Goal: Task Accomplishment & Management: Manage account settings

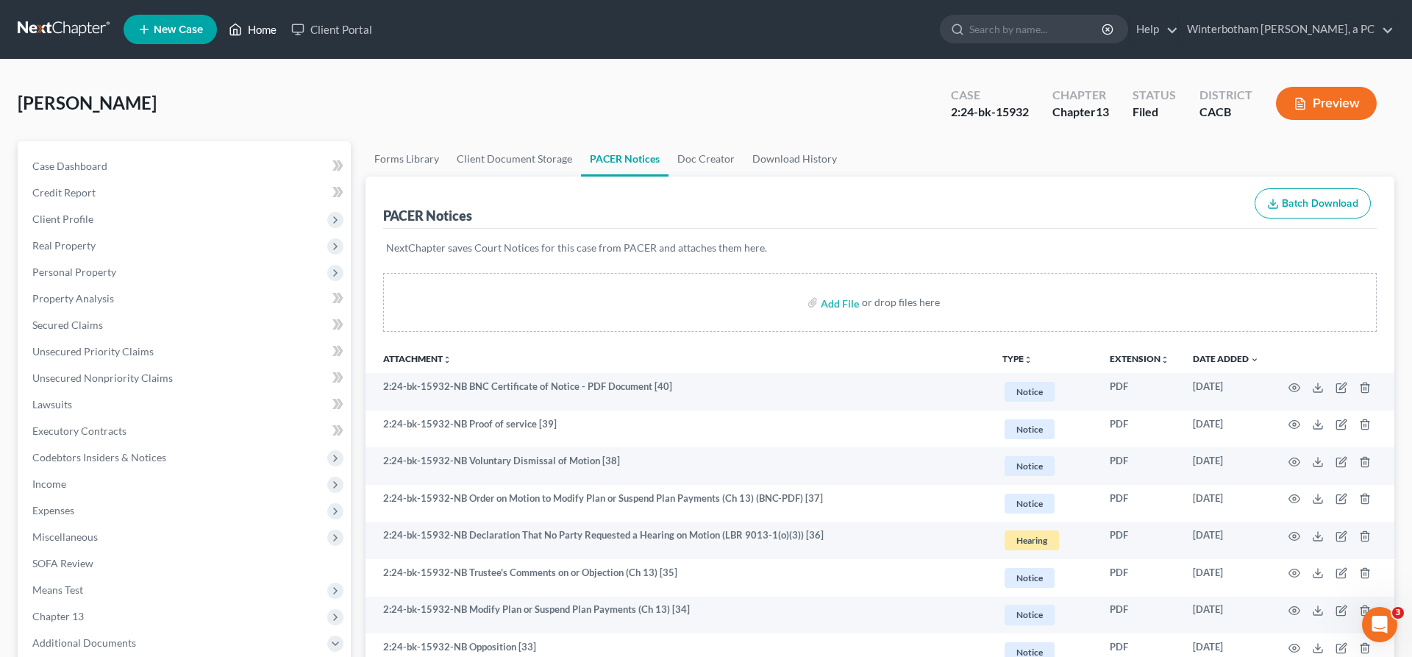
click at [221, 18] on link "Home" at bounding box center [252, 29] width 63 height 26
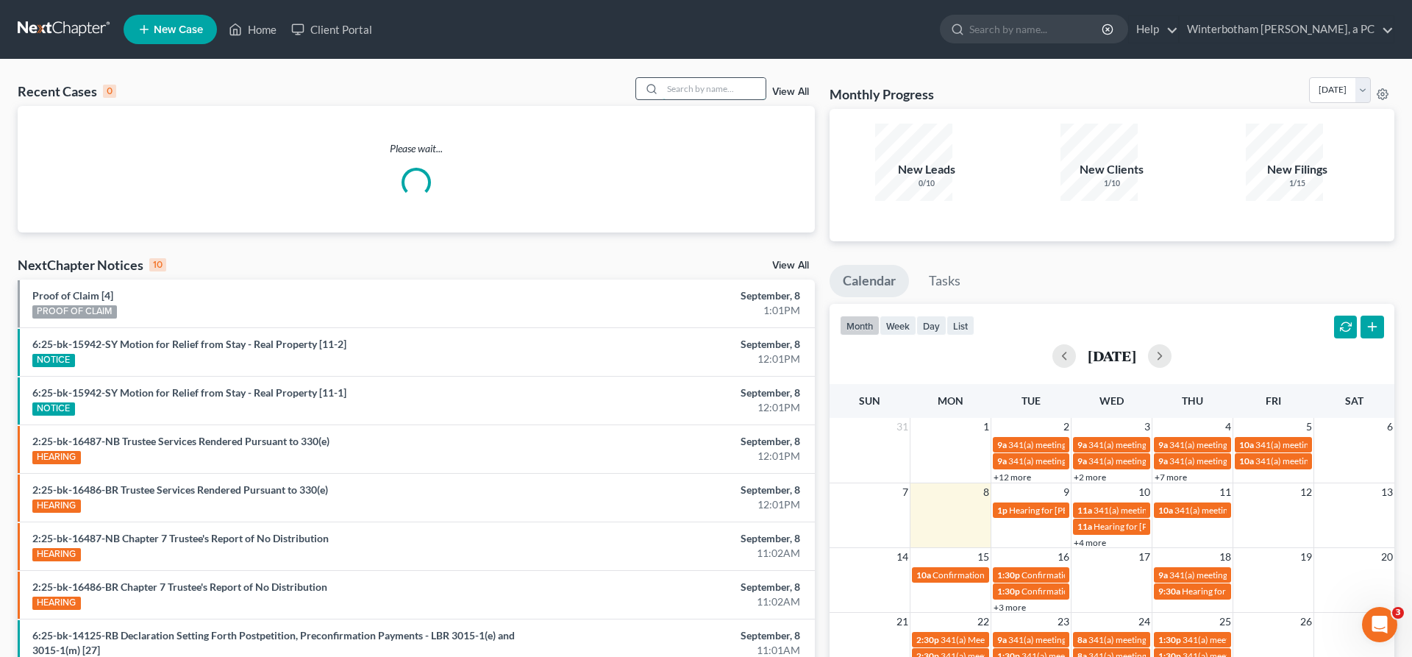
click at [725, 78] on input "search" at bounding box center [714, 88] width 103 height 21
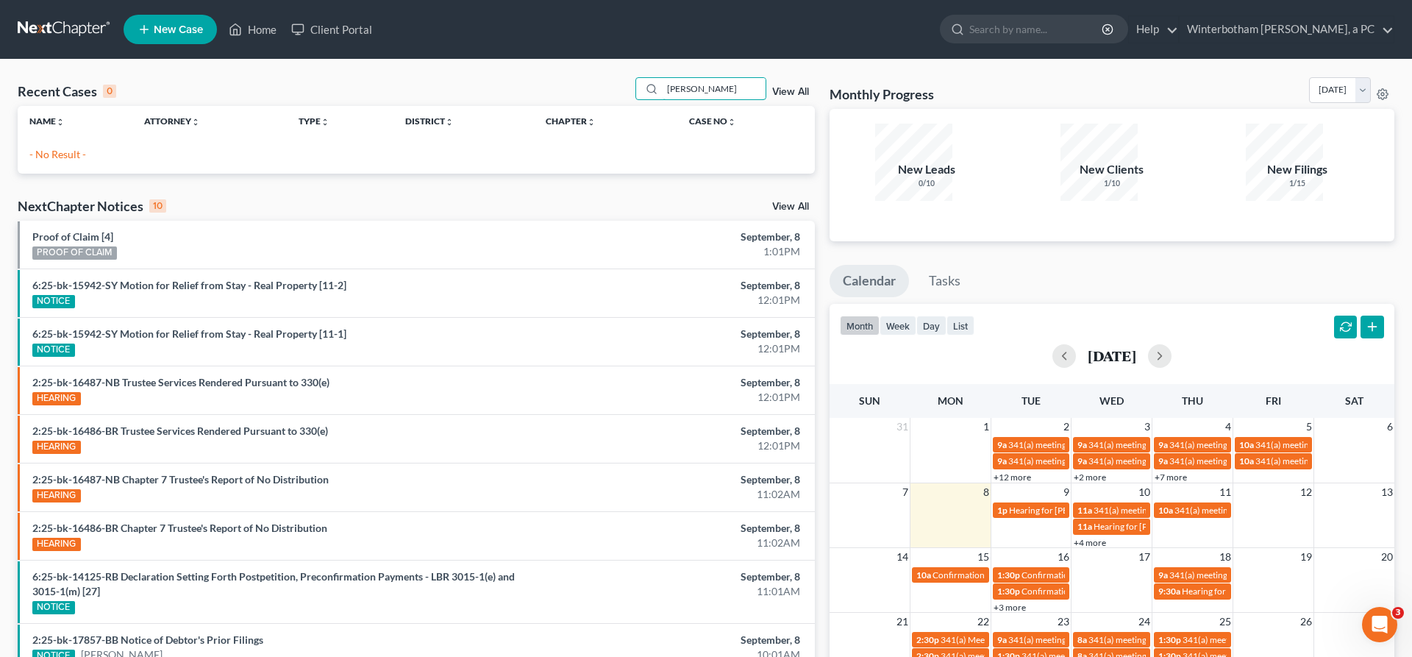
drag, startPoint x: 728, startPoint y: 71, endPoint x: 365, endPoint y: 29, distance: 365.7
click at [663, 78] on input "[PERSON_NAME]" at bounding box center [714, 88] width 103 height 21
type input "[PERSON_NAME]"
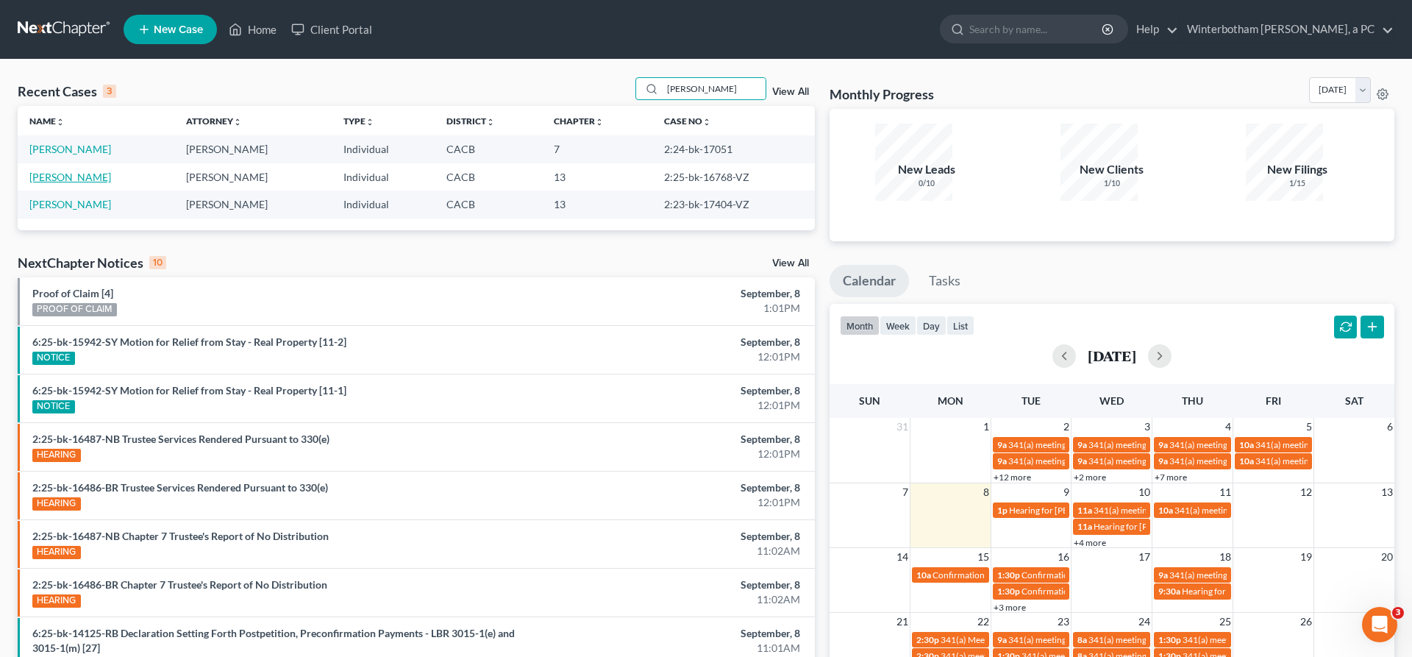
click at [59, 171] on link "[PERSON_NAME]" at bounding box center [70, 177] width 82 height 13
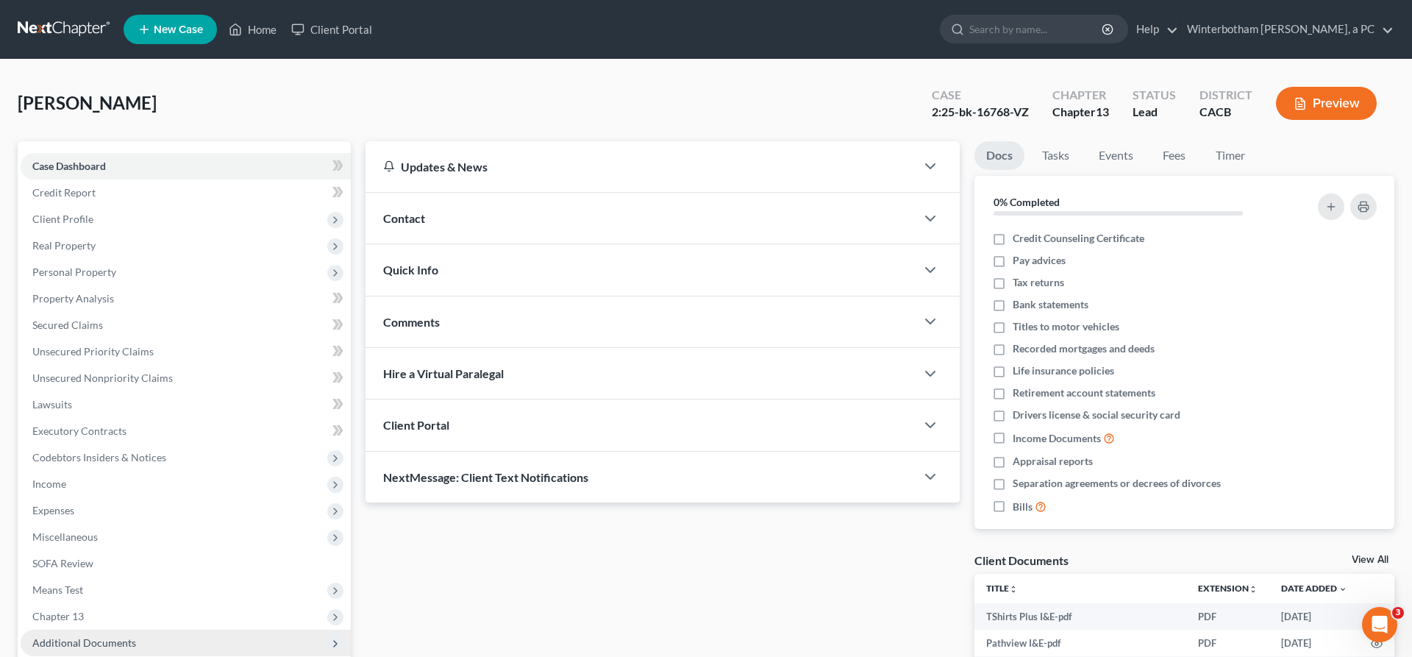
click at [94, 636] on span "Additional Documents" at bounding box center [84, 642] width 104 height 13
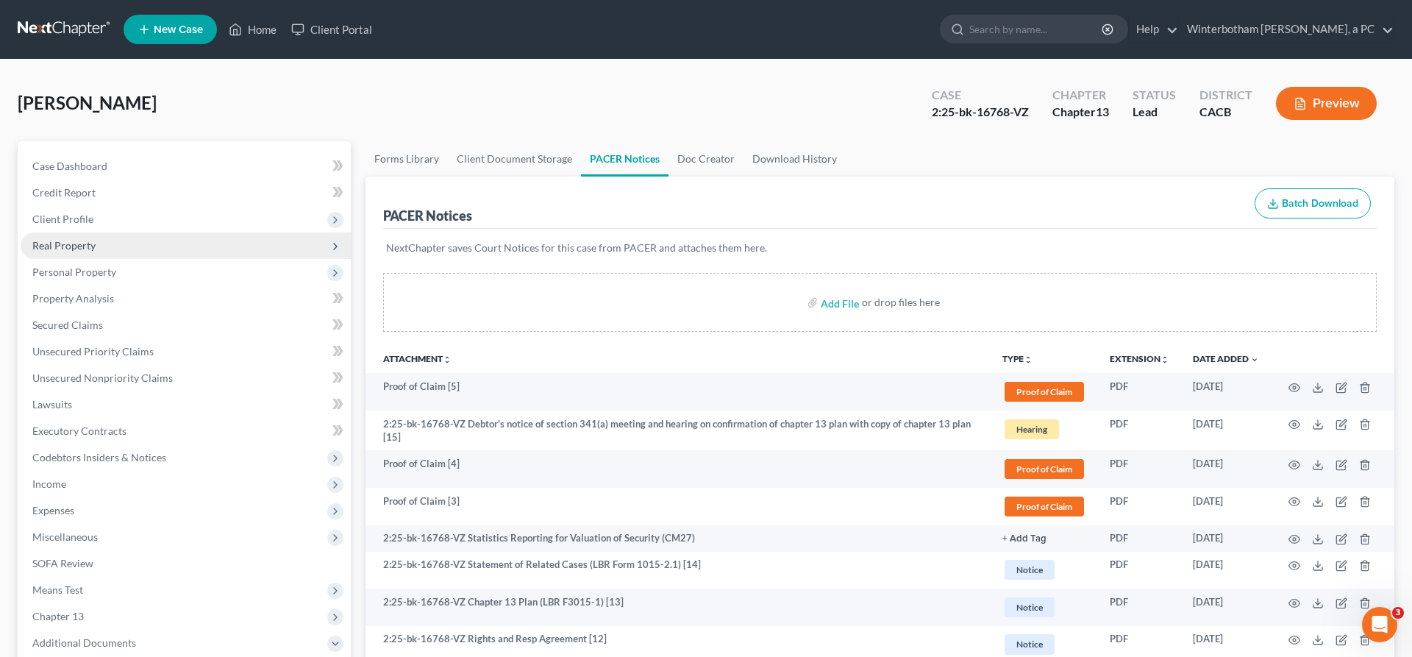
click at [58, 239] on span "Real Property" at bounding box center [63, 245] width 63 height 13
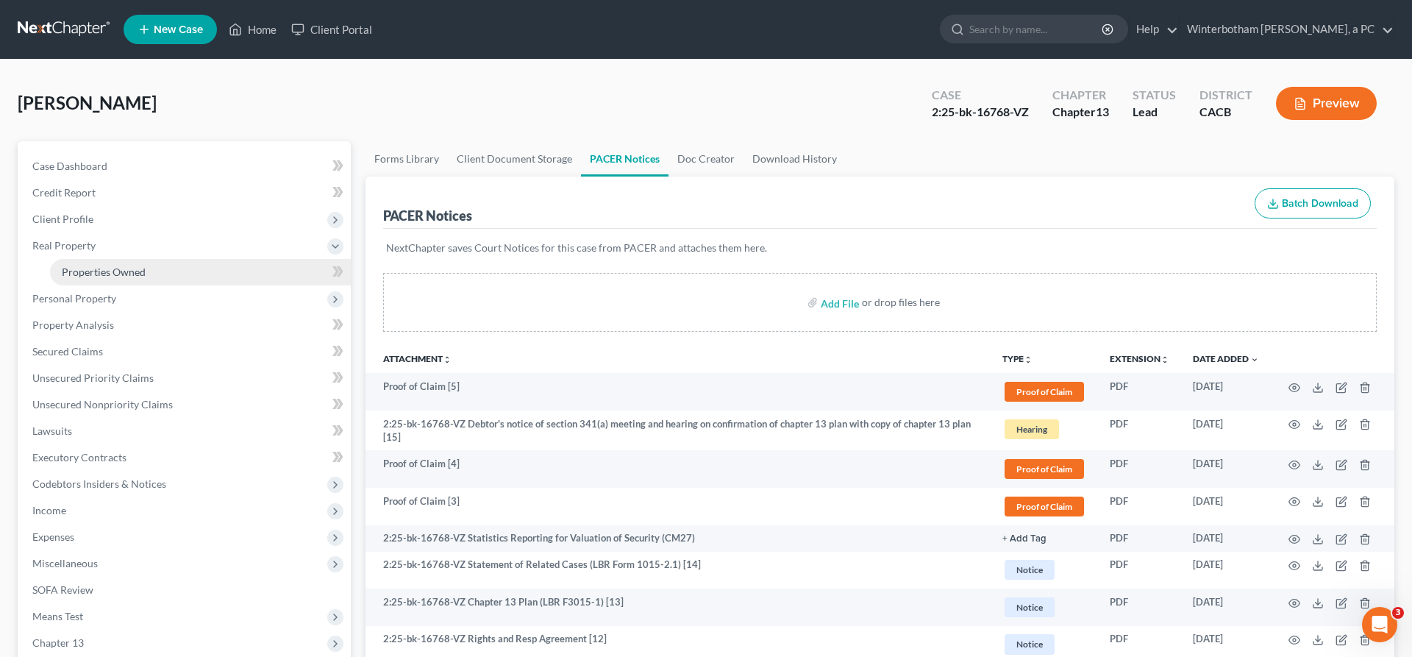
click at [76, 265] on span "Properties Owned" at bounding box center [104, 271] width 84 height 13
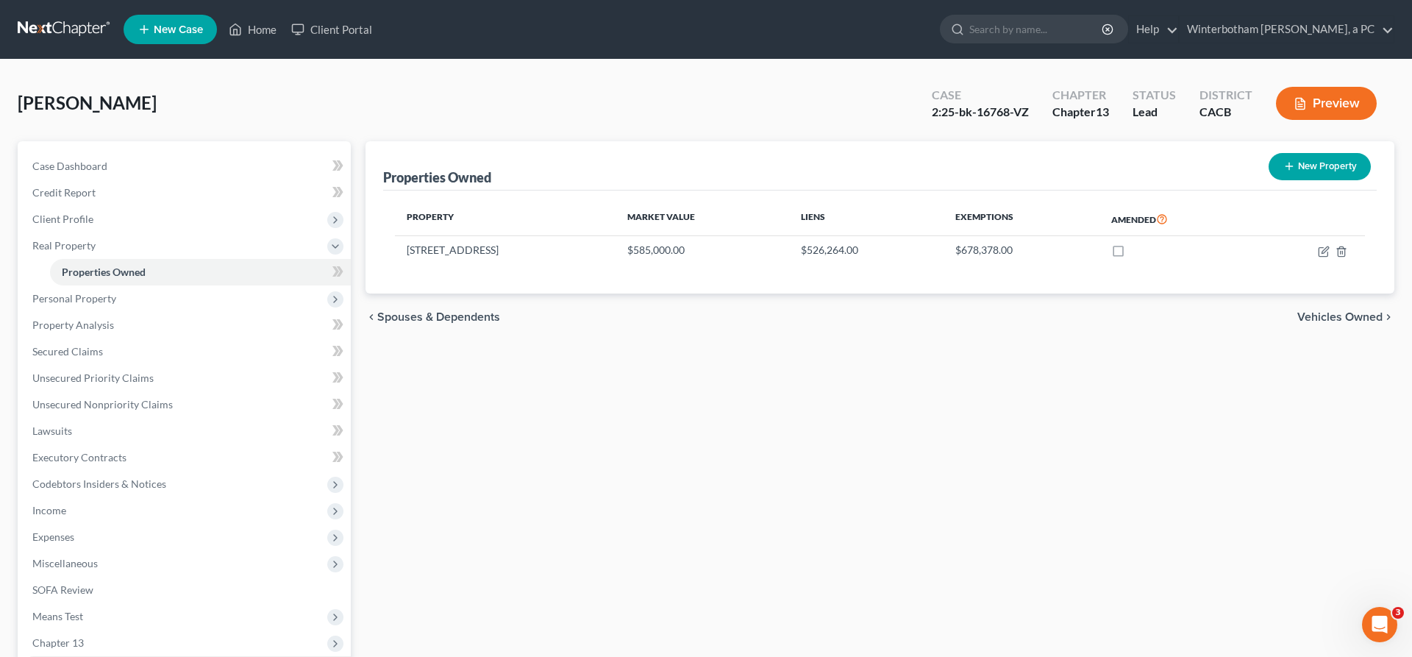
click at [113, 656] on span "Additional Documents" at bounding box center [186, 669] width 330 height 26
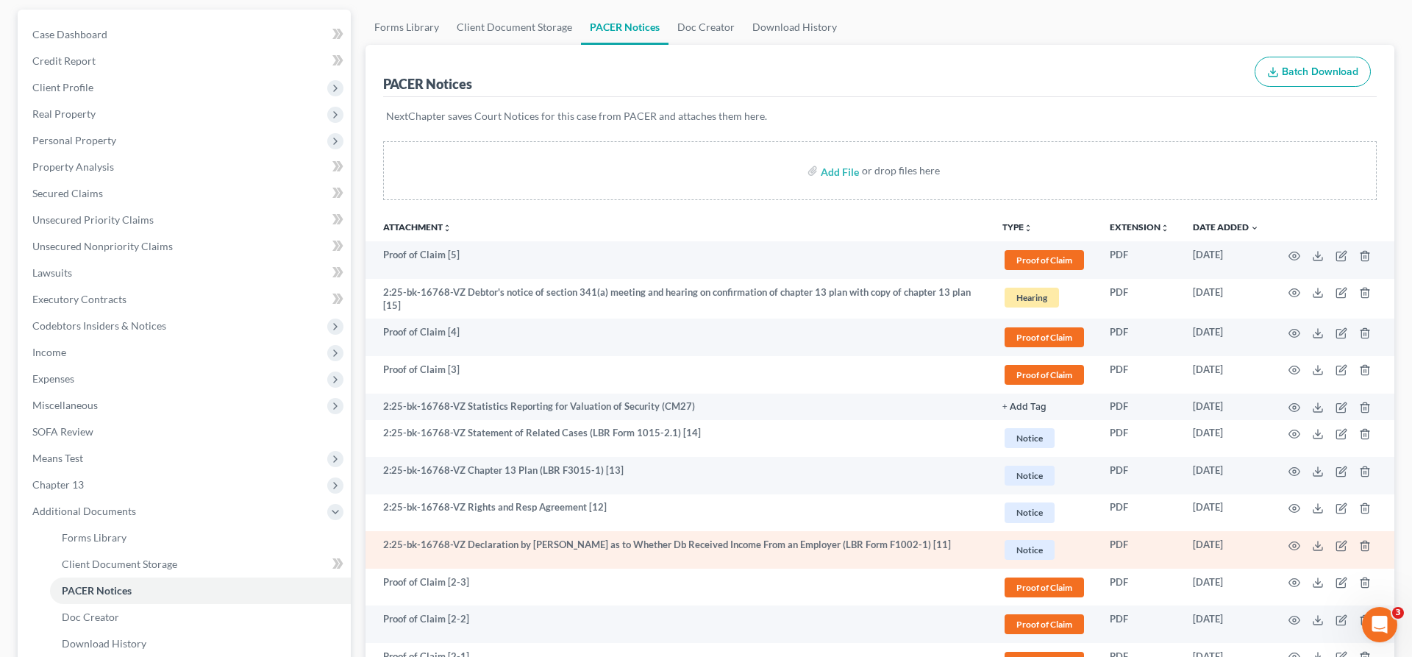
scroll to position [111, 0]
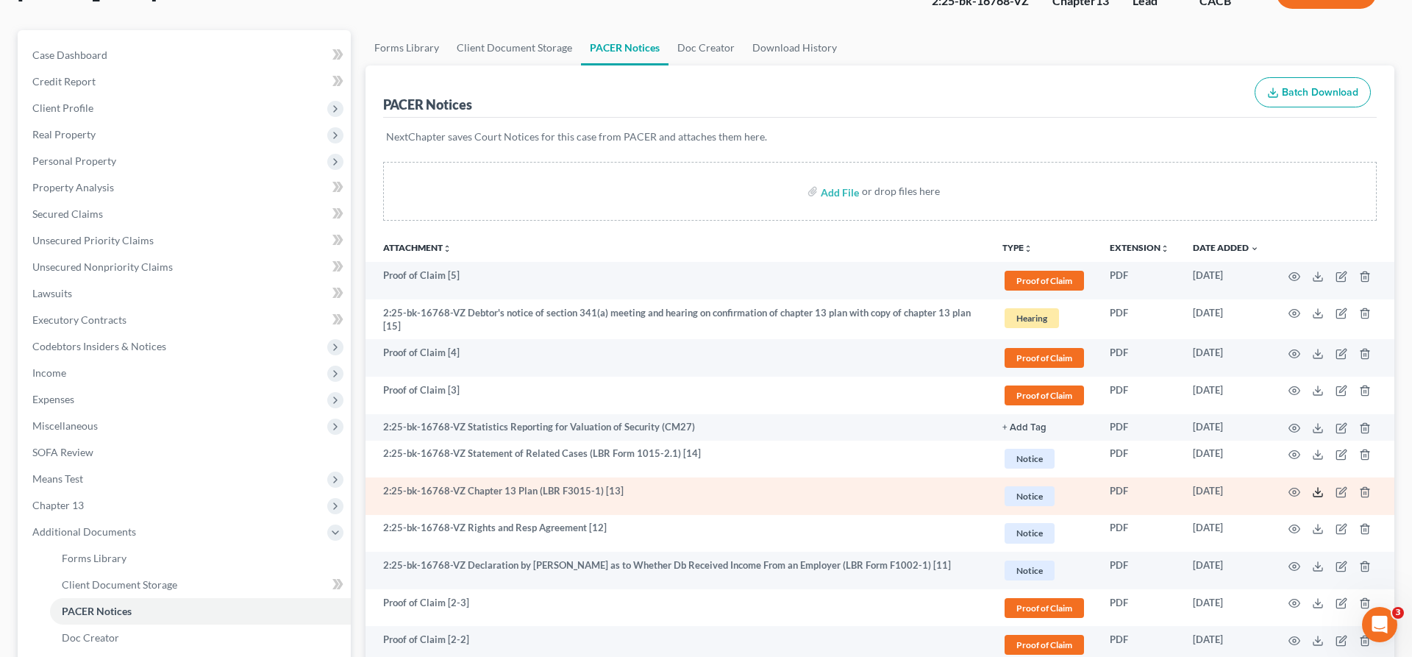
click at [1324, 486] on icon at bounding box center [1318, 492] width 12 height 12
click at [1321, 491] on polyline at bounding box center [1318, 492] width 5 height 2
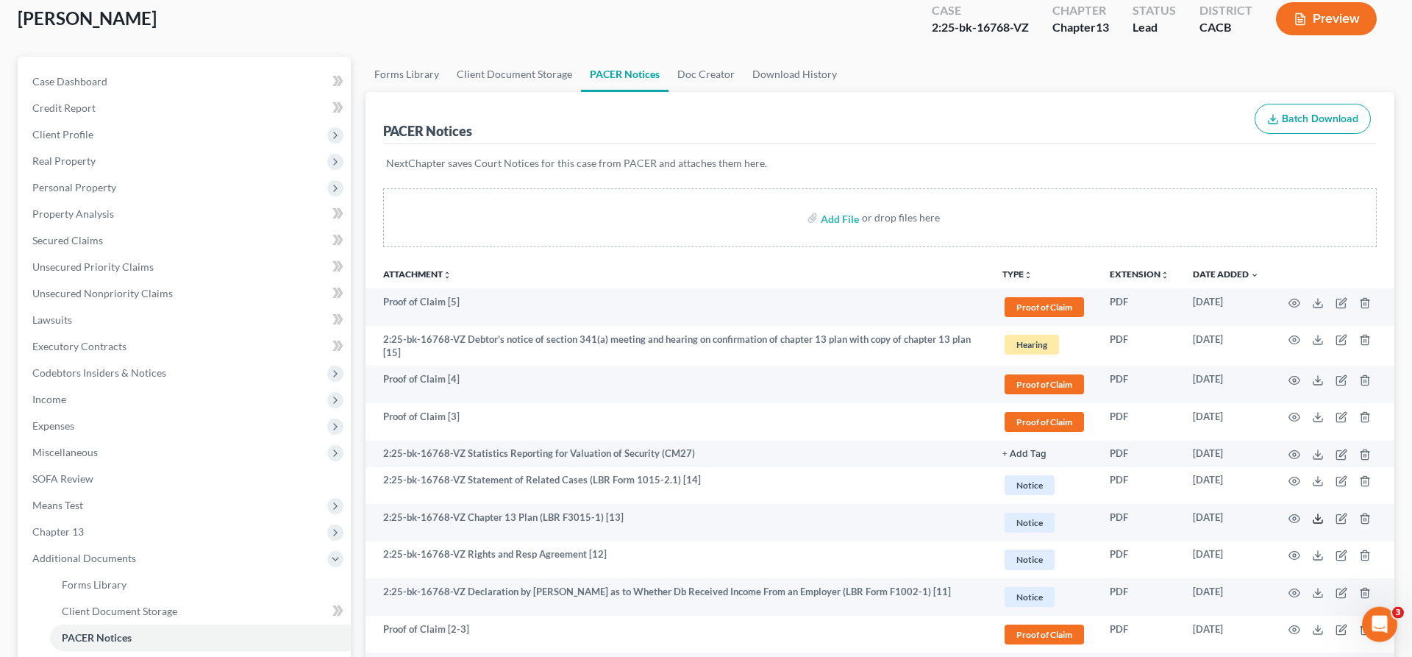
scroll to position [0, 0]
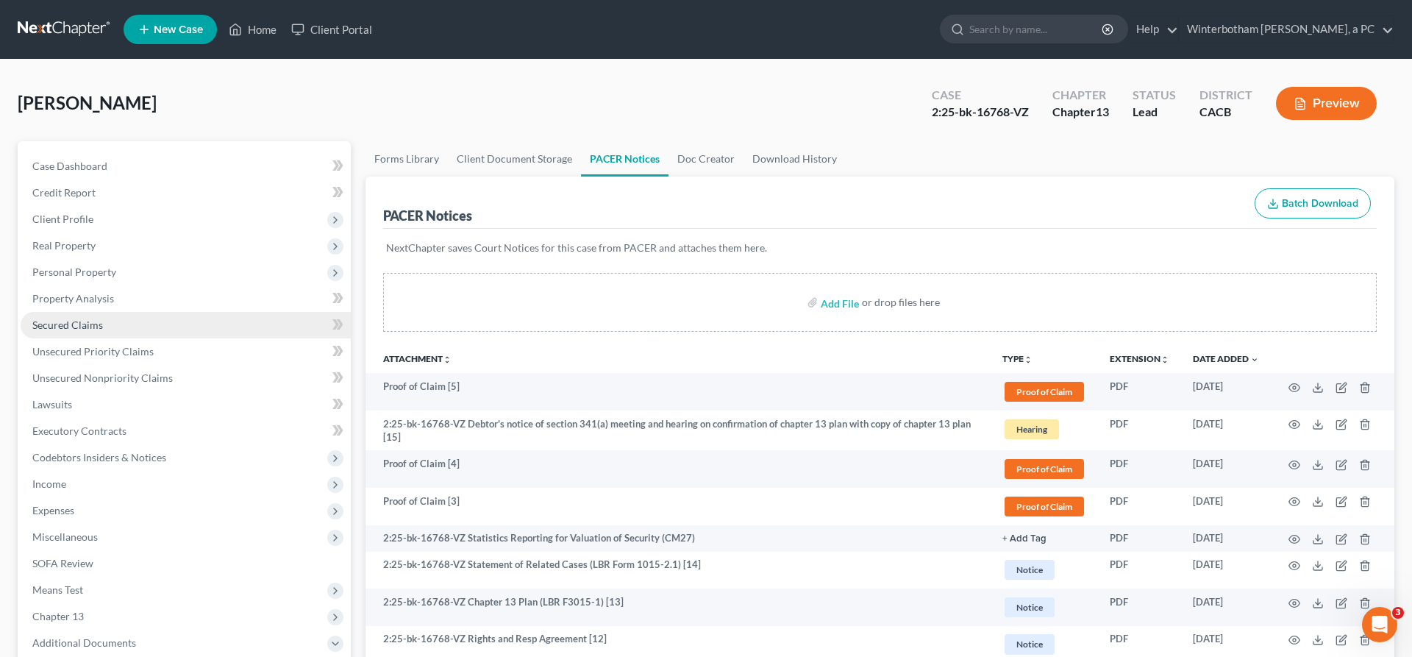
click at [76, 312] on link "Secured Claims" at bounding box center [186, 325] width 330 height 26
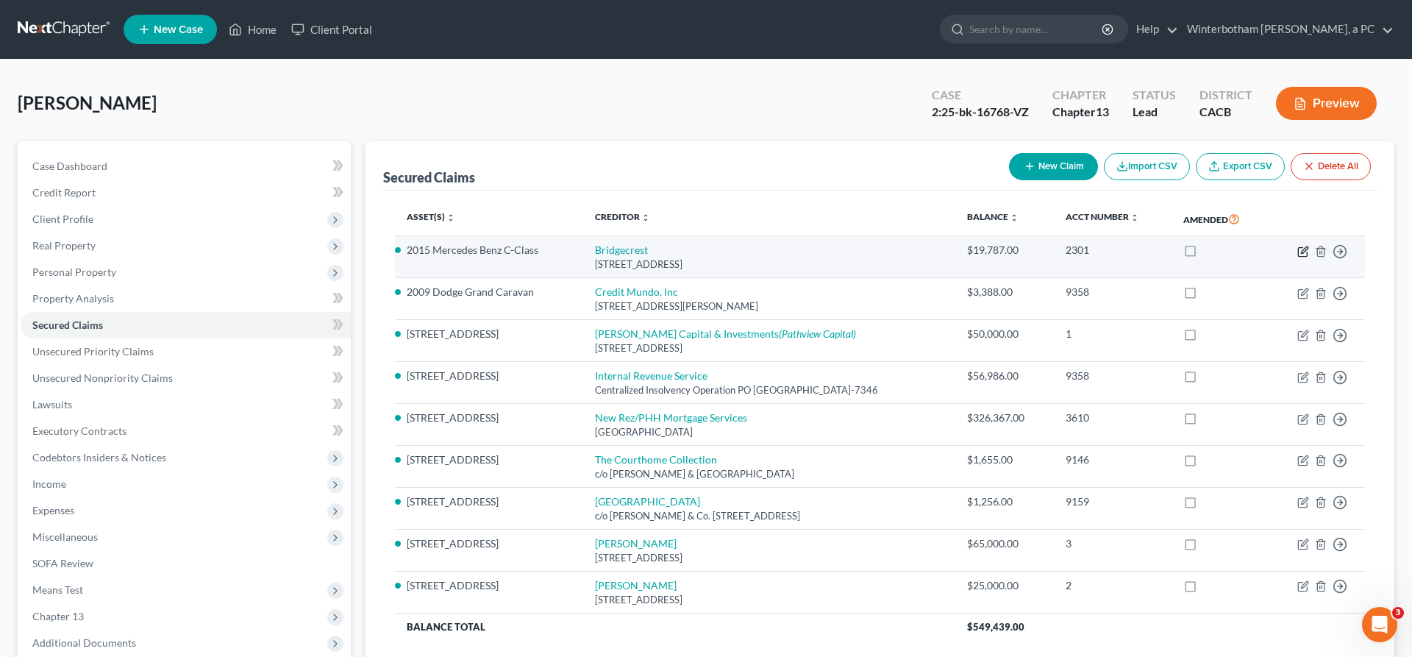
click at [1307, 247] on icon "button" at bounding box center [1302, 251] width 9 height 9
select select "3"
select select "0"
select select "2"
select select "0"
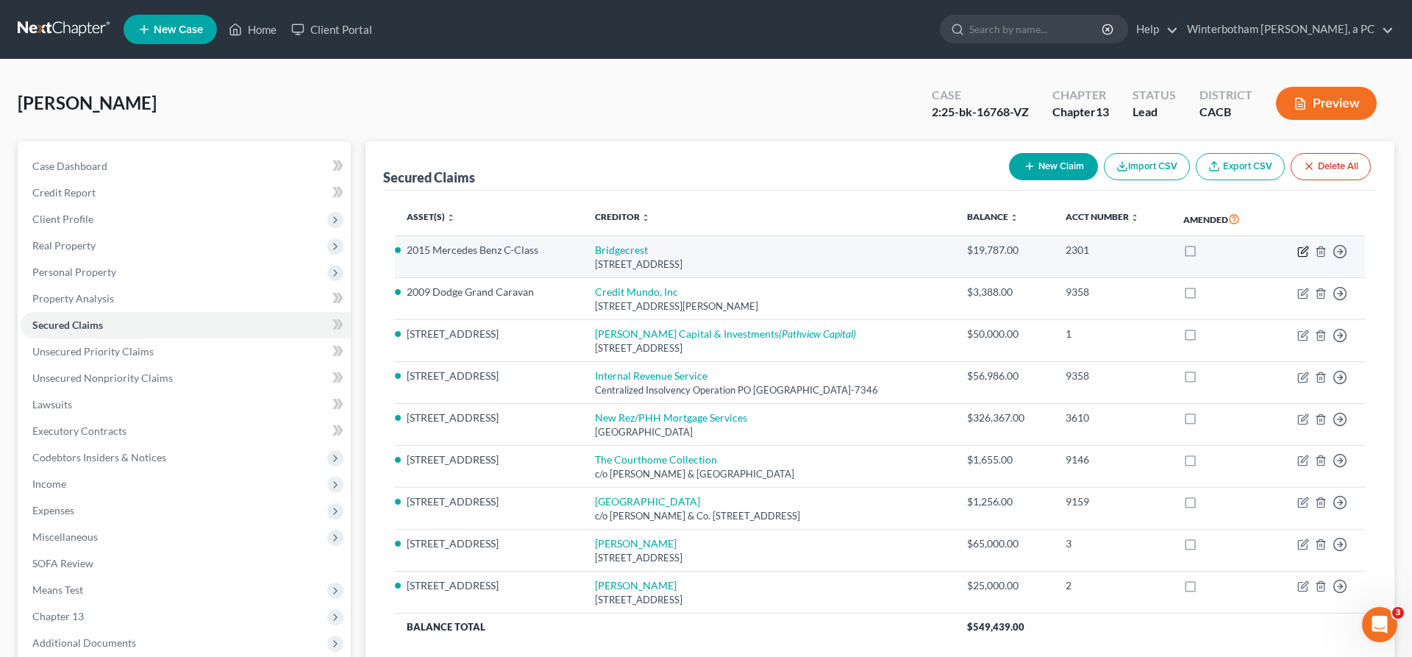
select select "0"
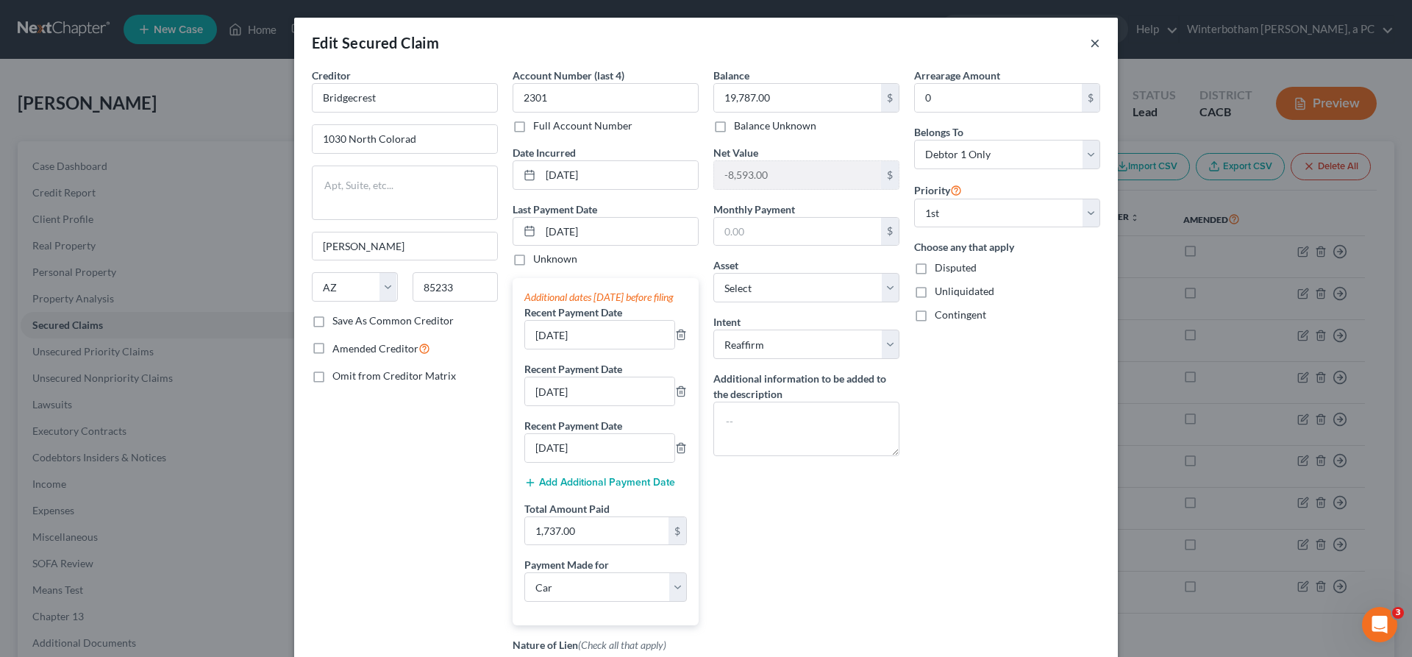
click at [1090, 34] on button "×" at bounding box center [1095, 43] width 10 height 18
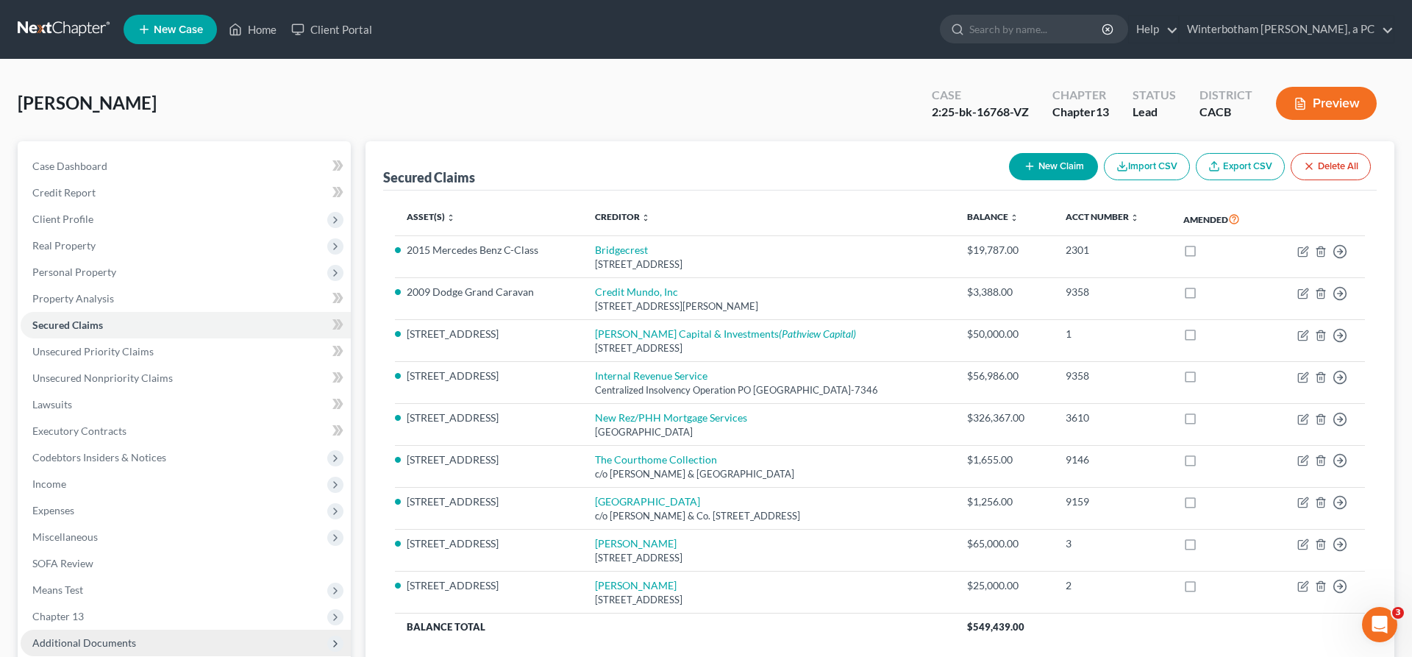
click at [98, 630] on span "Additional Documents" at bounding box center [186, 643] width 330 height 26
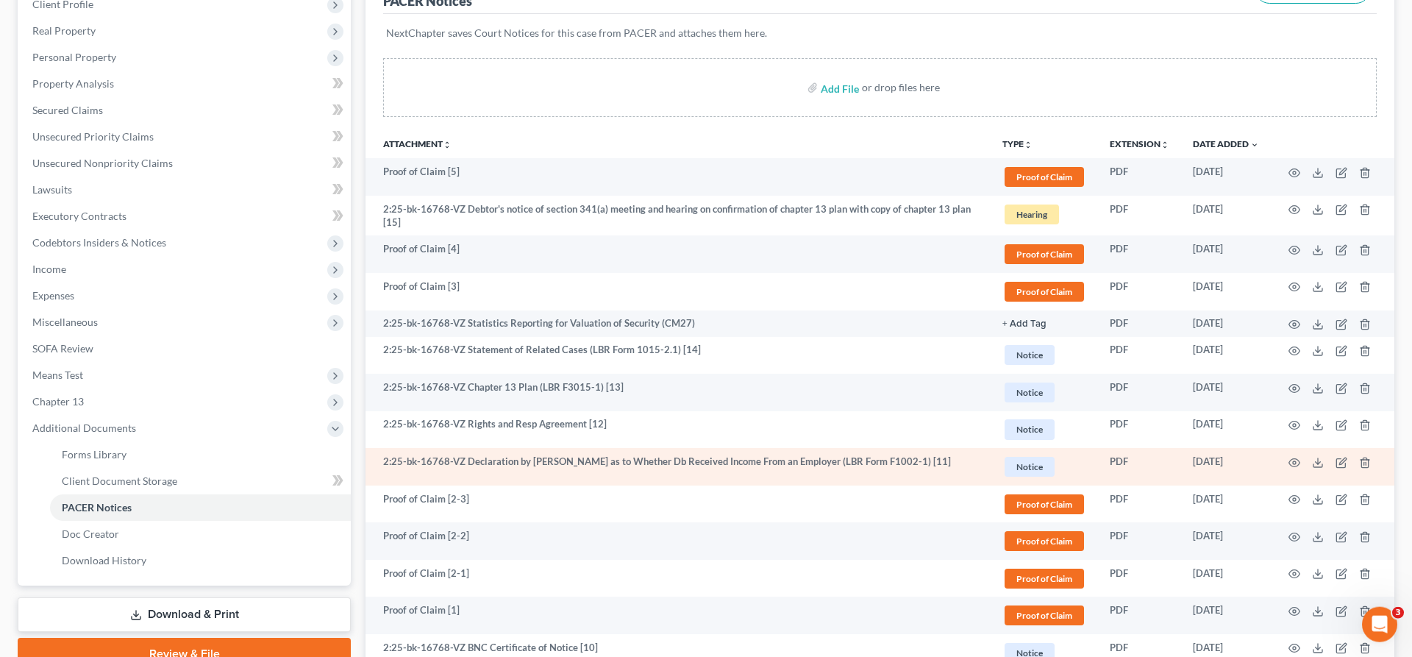
scroll to position [296, 0]
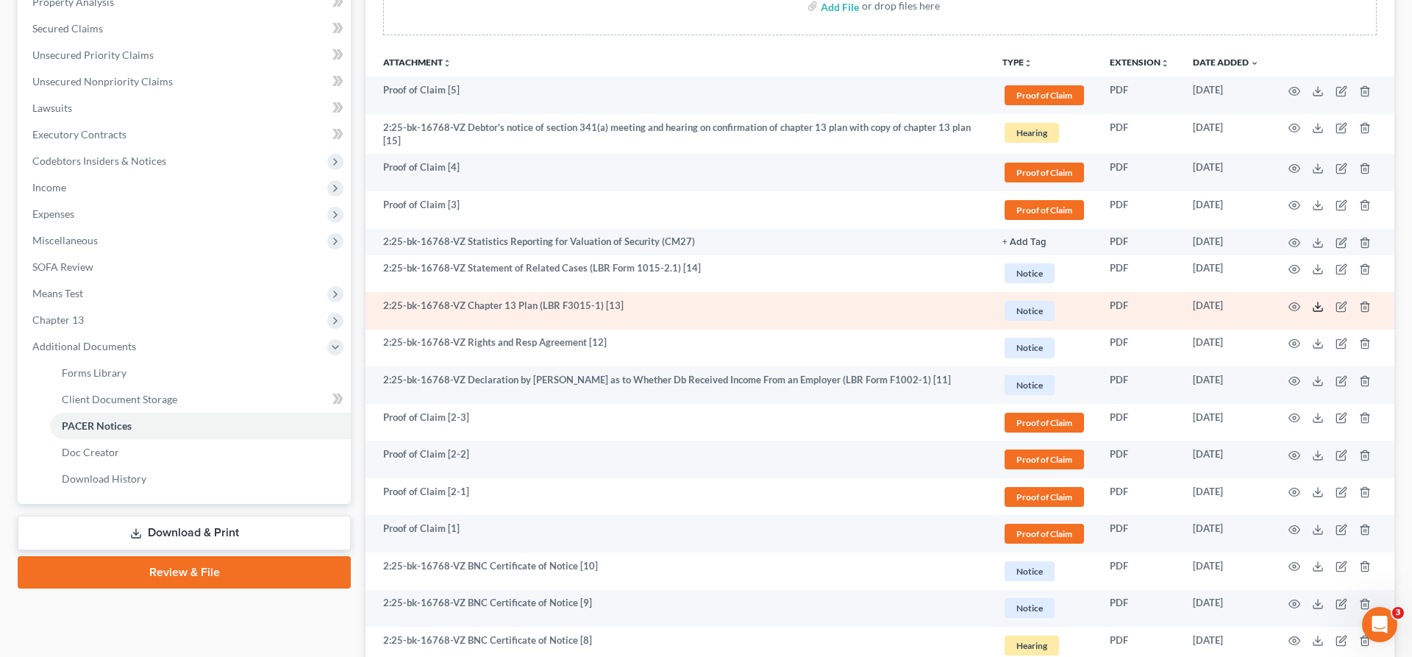
click at [1321, 305] on polyline at bounding box center [1318, 306] width 5 height 2
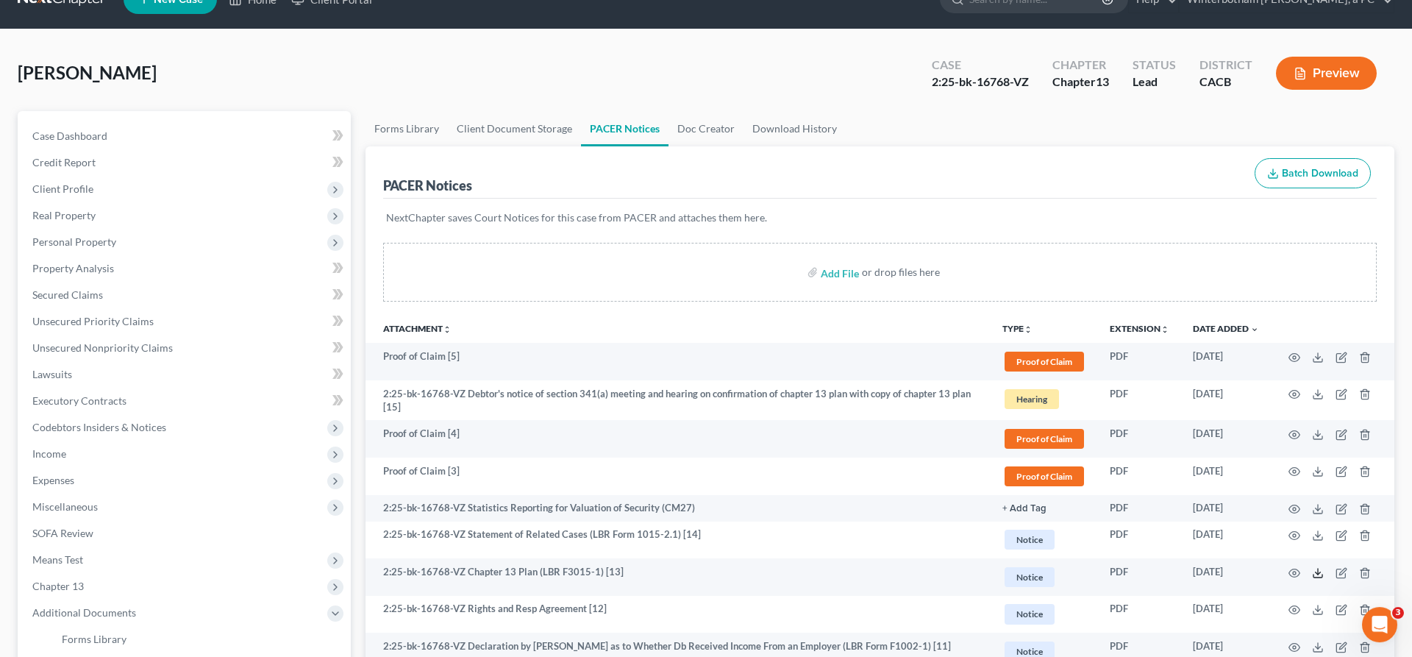
scroll to position [0, 0]
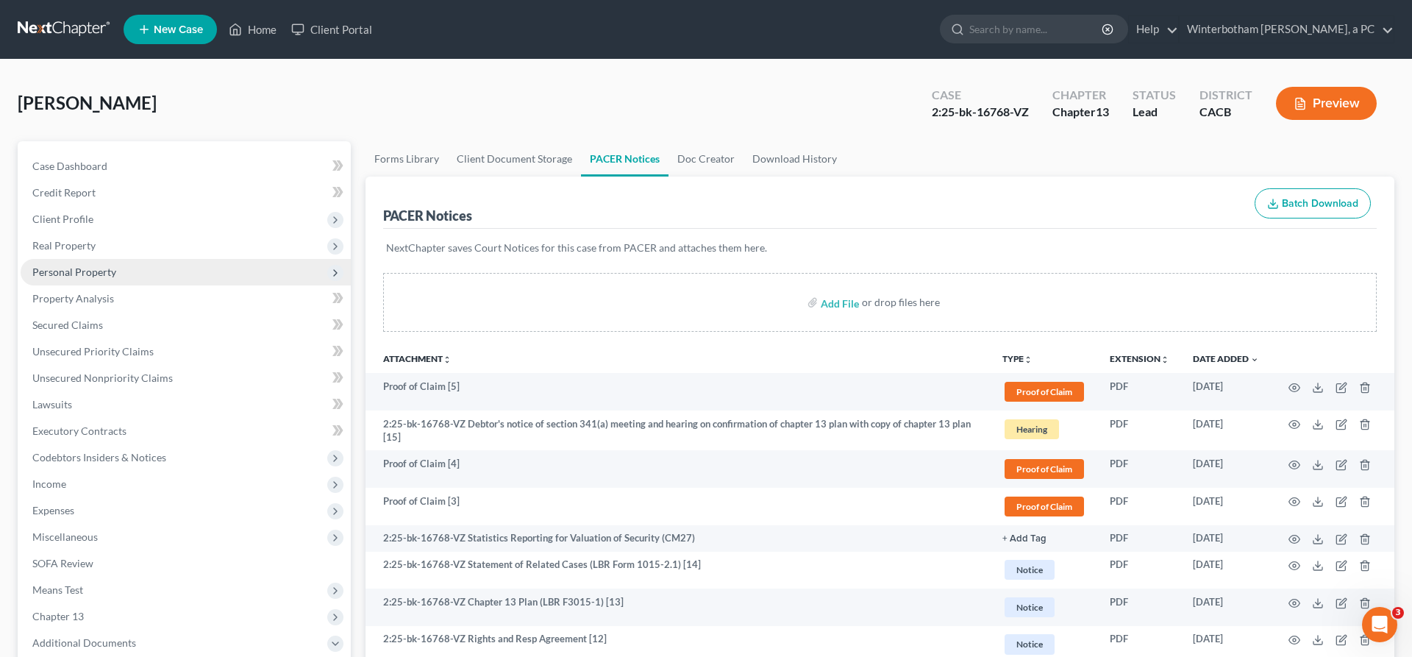
click at [74, 259] on span "Personal Property" at bounding box center [186, 272] width 330 height 26
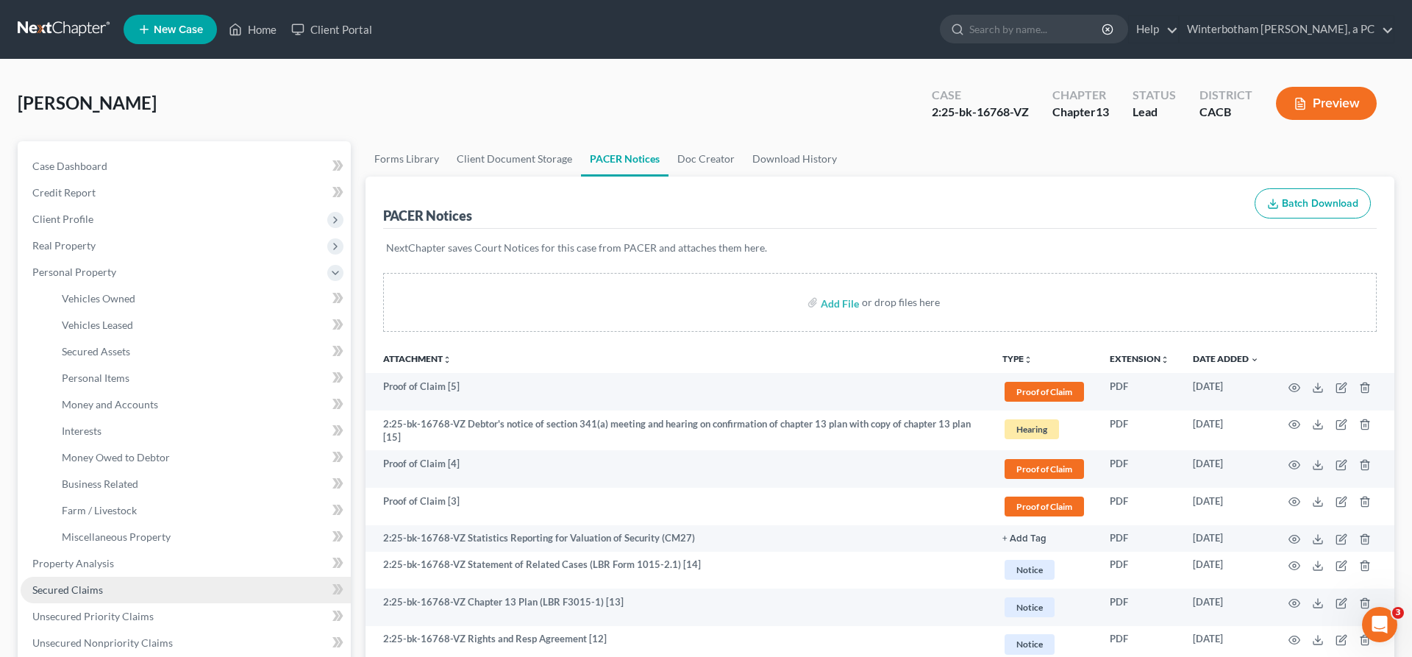
click at [79, 577] on link "Secured Claims" at bounding box center [186, 590] width 330 height 26
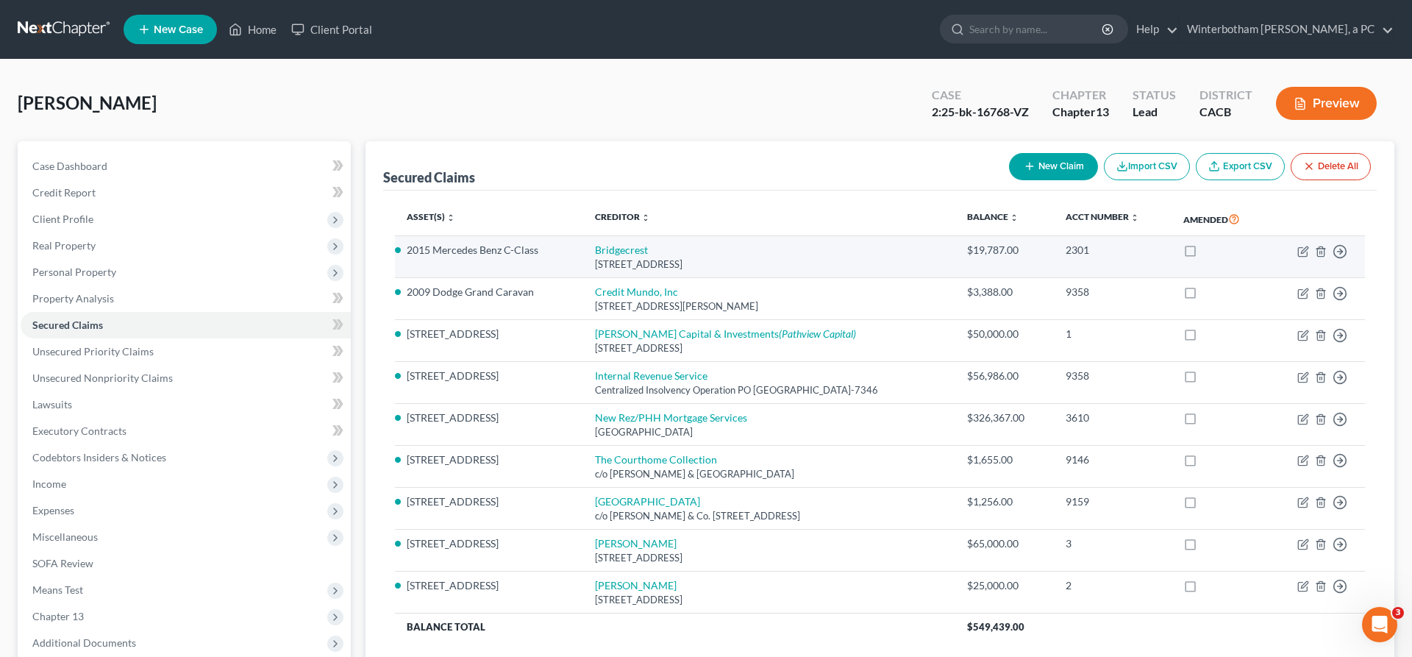
click at [615, 236] on td "Bridgecrest [STREET_ADDRESS]" at bounding box center [769, 257] width 372 height 42
click at [1309, 246] on icon "button" at bounding box center [1303, 252] width 12 height 12
select select "3"
select select "0"
select select "6"
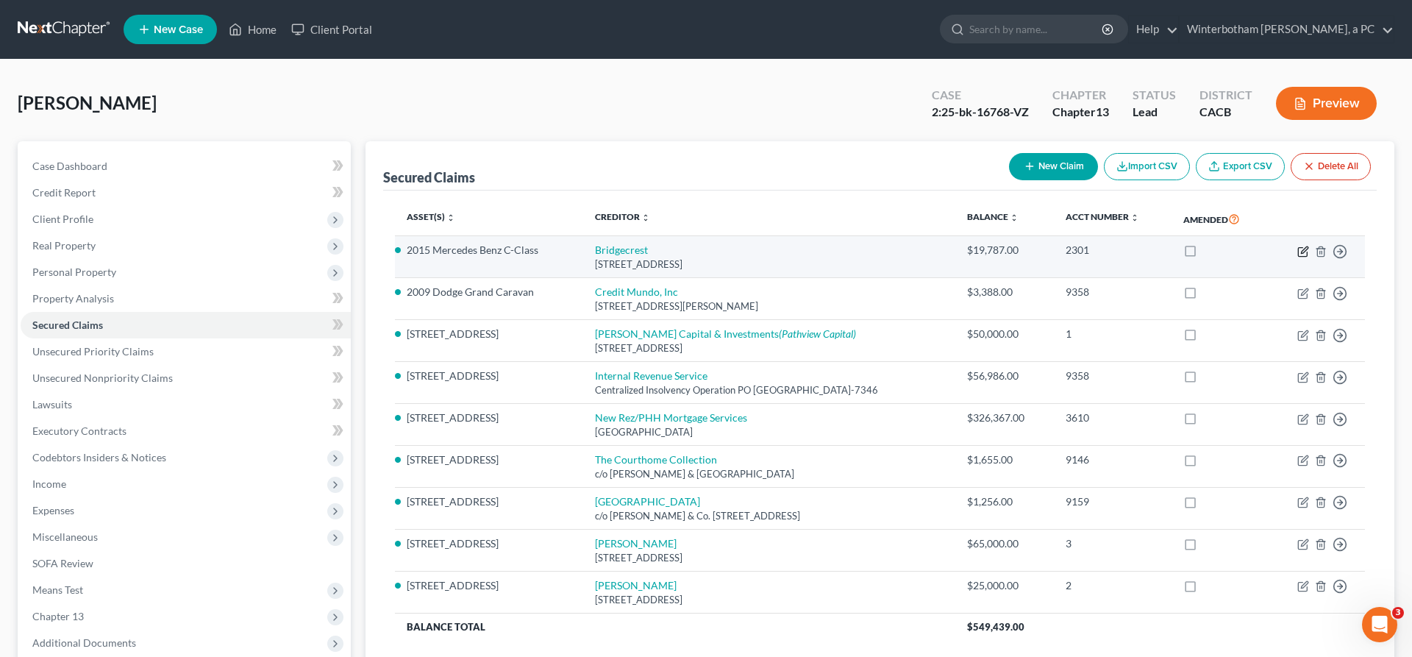
select select "2"
select select "0"
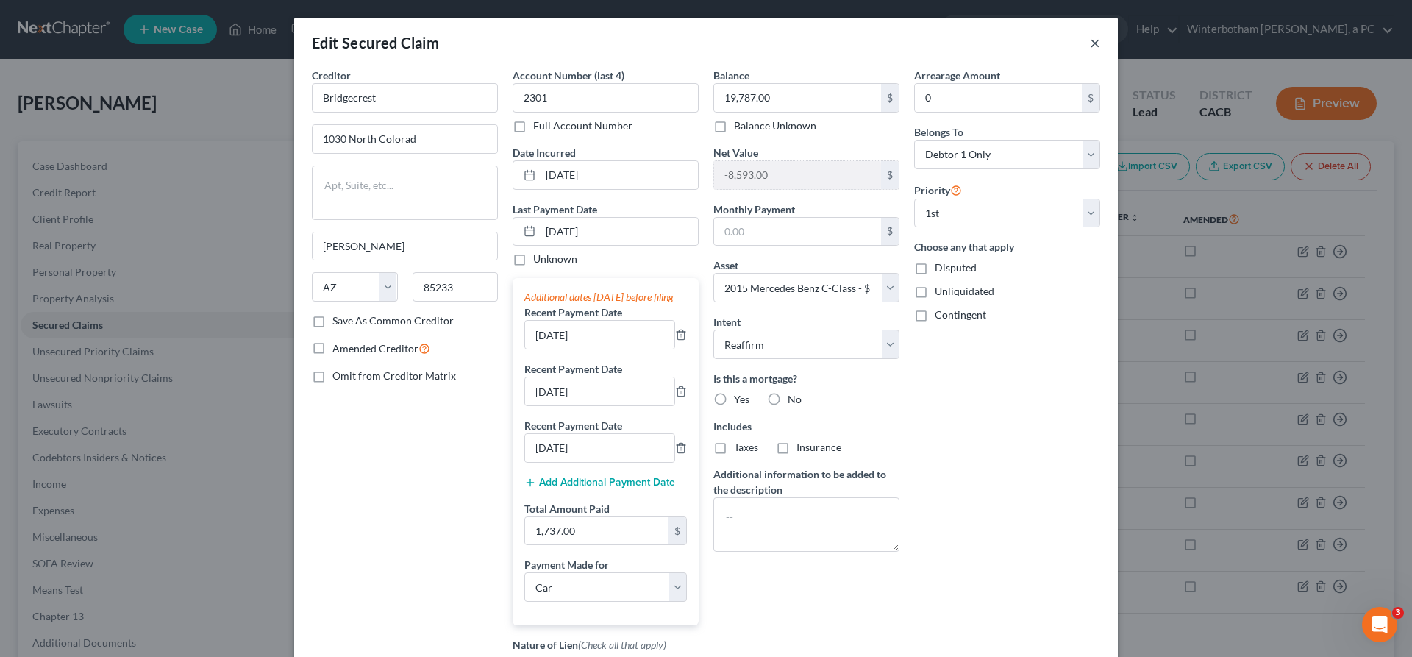
click at [1090, 34] on button "×" at bounding box center [1095, 43] width 10 height 18
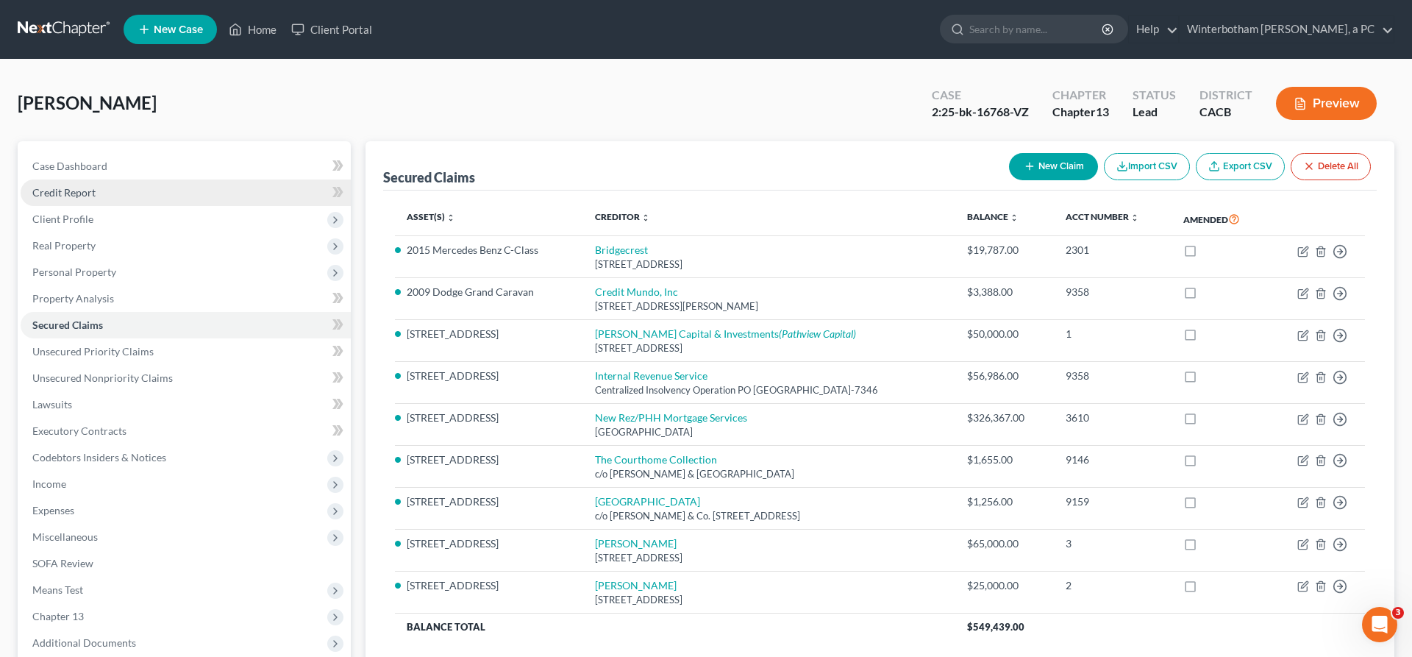
click at [66, 186] on span "Credit Report" at bounding box center [63, 192] width 63 height 13
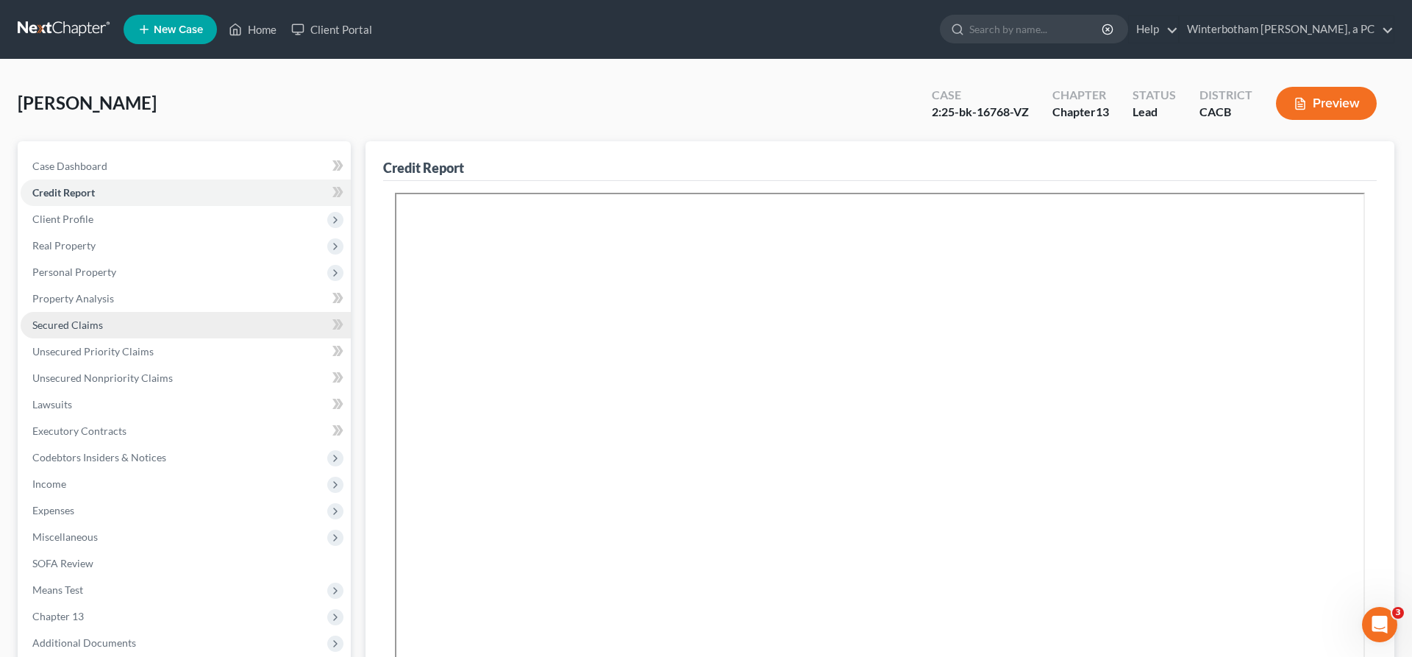
click at [74, 318] on span "Secured Claims" at bounding box center [67, 324] width 71 height 13
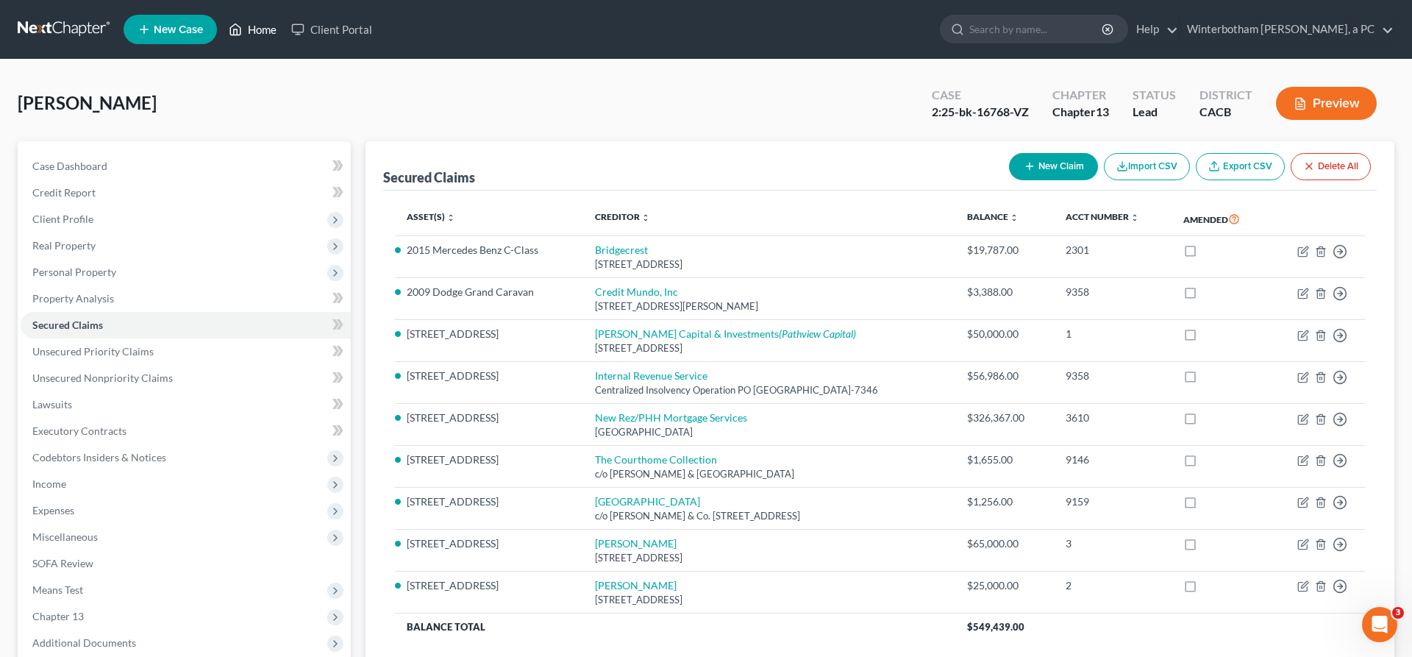
click at [221, 24] on link "Home" at bounding box center [252, 29] width 63 height 26
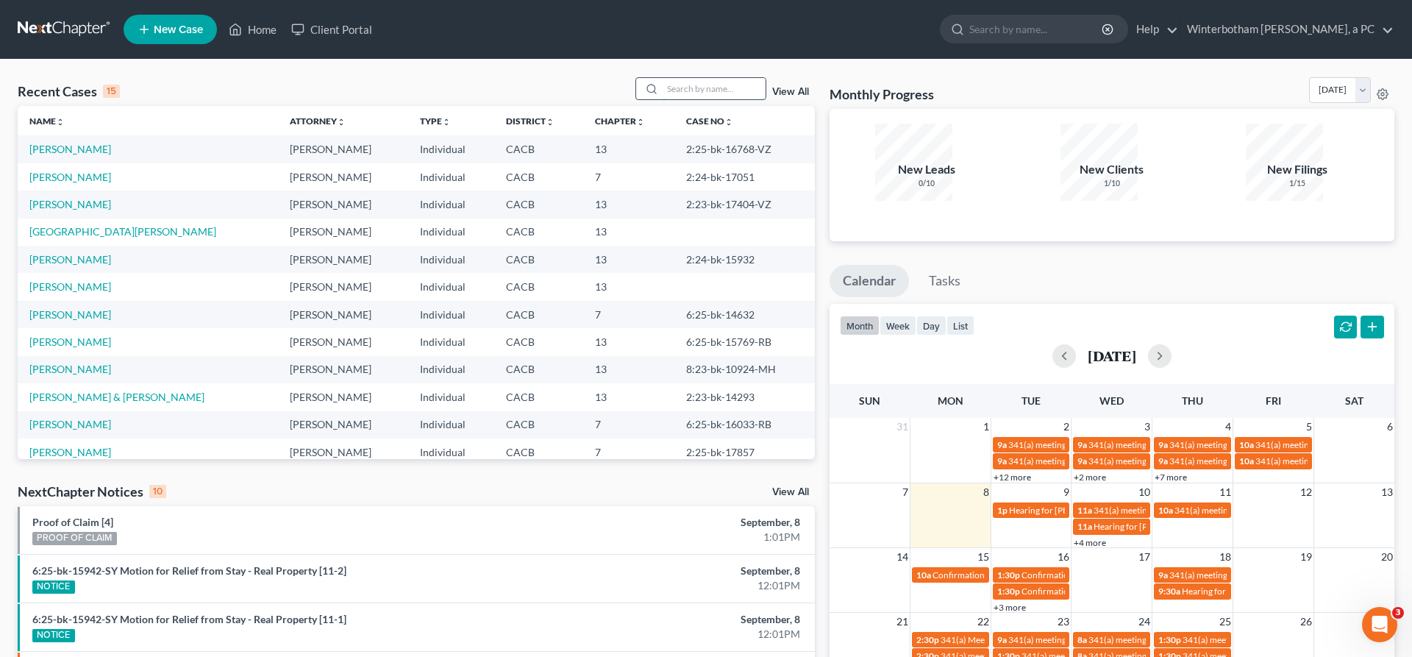
click at [710, 78] on input "search" at bounding box center [714, 88] width 103 height 21
type input "brunswick"
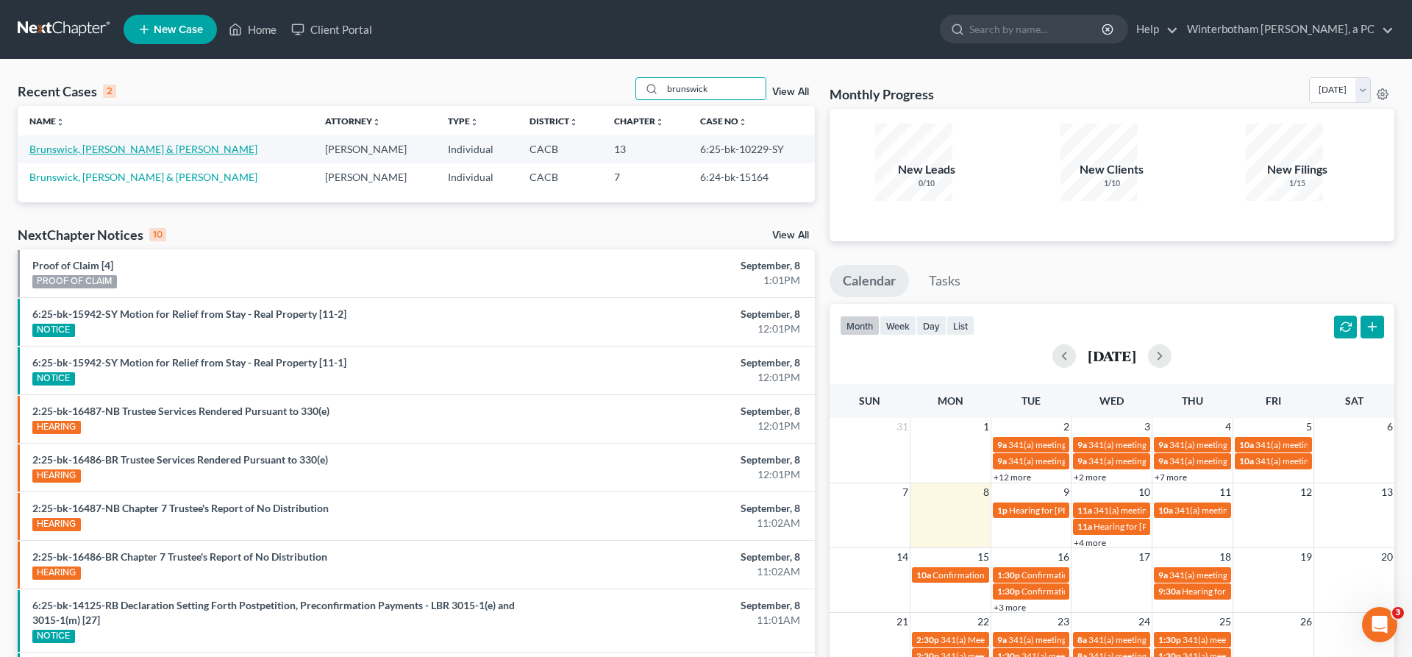
click at [101, 143] on link "Brunswick, [PERSON_NAME] & [PERSON_NAME]" at bounding box center [143, 149] width 228 height 13
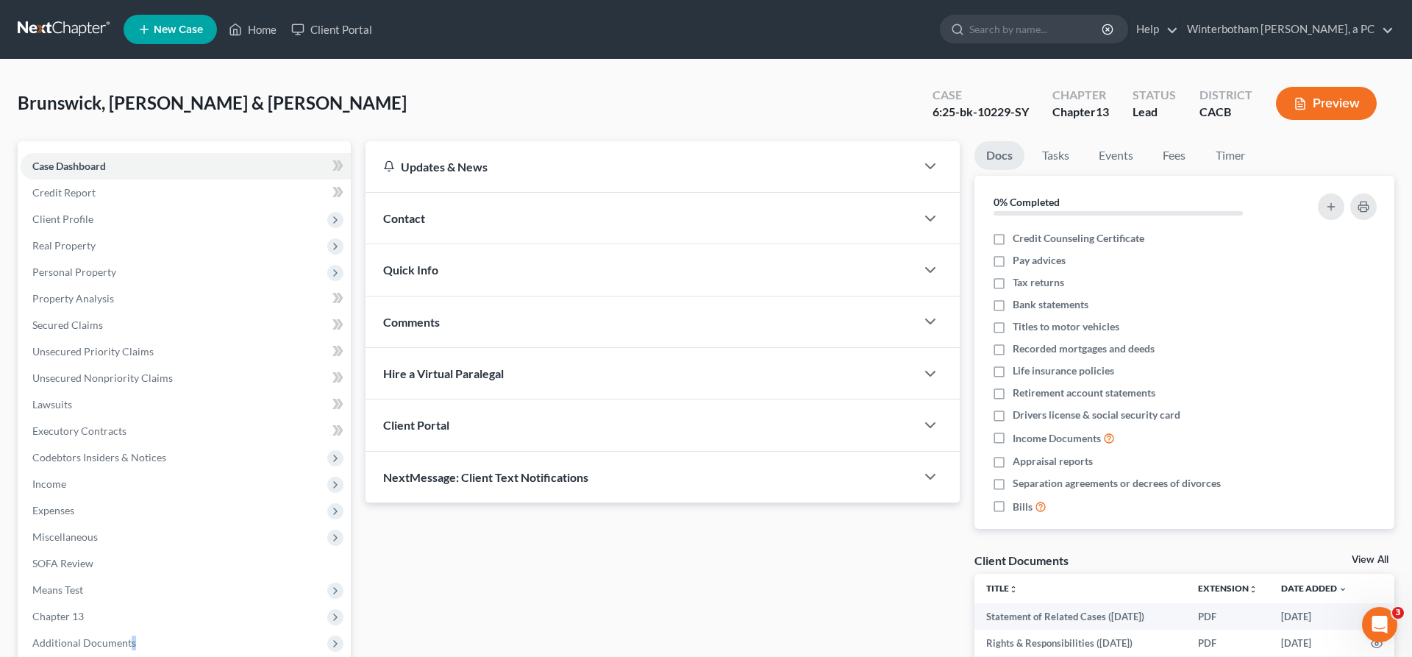
drag, startPoint x: 98, startPoint y: 488, endPoint x: 104, endPoint y: 513, distance: 26.6
click at [99, 636] on span "Additional Documents" at bounding box center [84, 642] width 104 height 13
